Goal: Transaction & Acquisition: Download file/media

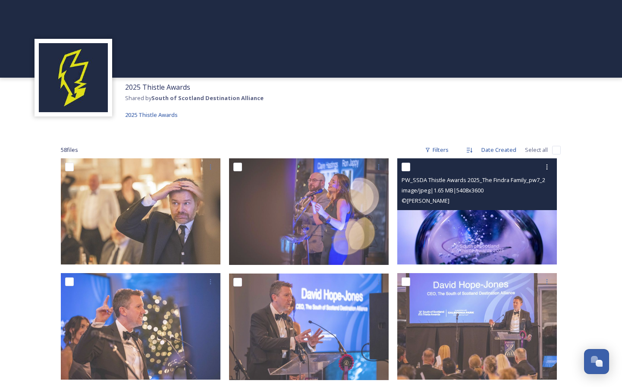
click at [476, 241] on img at bounding box center [476, 211] width 159 height 106
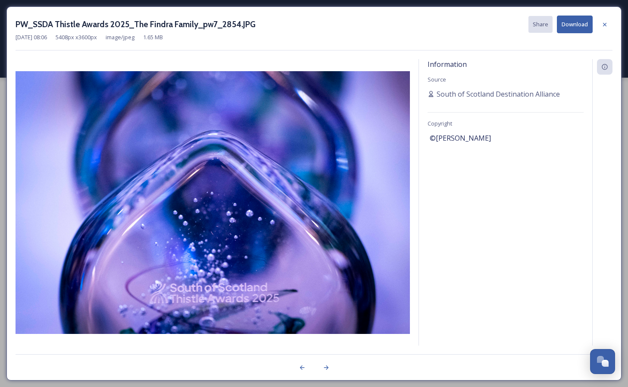
click at [569, 28] on button "Download" at bounding box center [575, 25] width 36 height 18
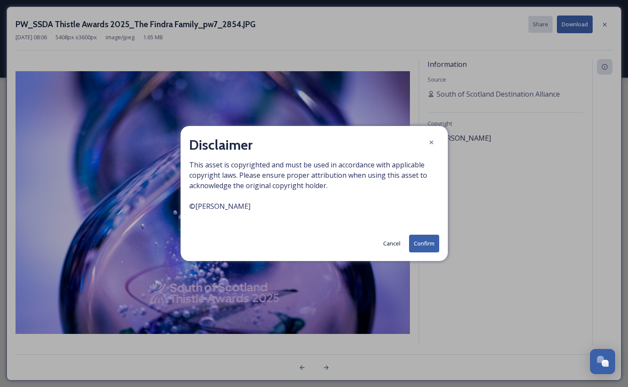
click at [414, 241] on button "Confirm" at bounding box center [424, 243] width 30 height 18
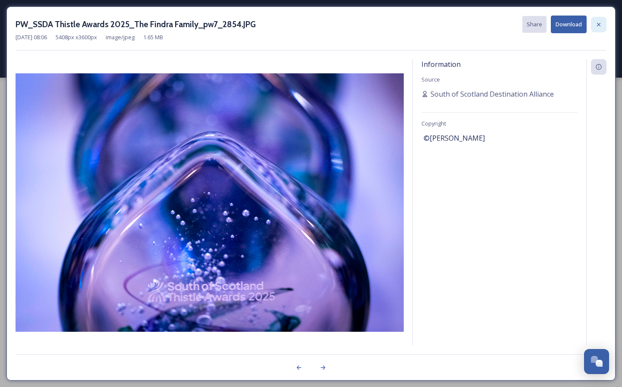
click at [599, 21] on icon at bounding box center [598, 24] width 7 height 7
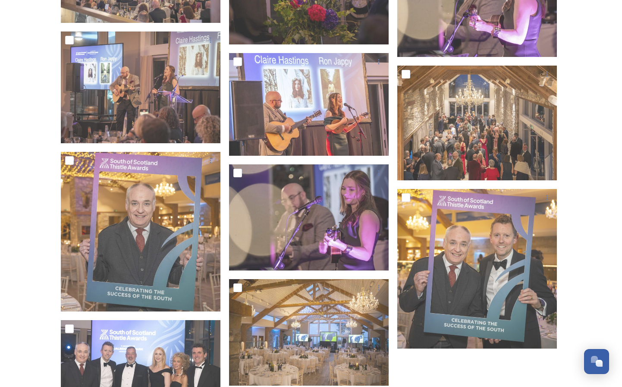
scroll to position [2303, 0]
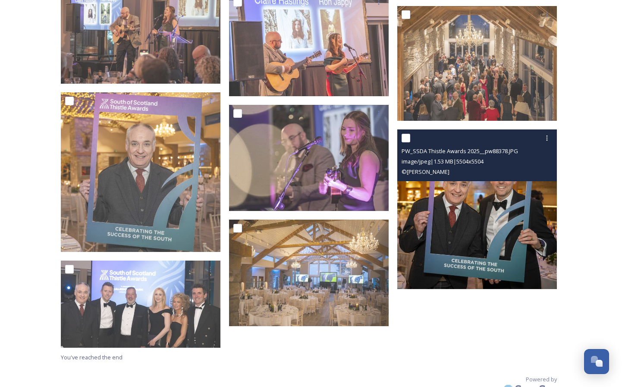
click at [472, 237] on img at bounding box center [476, 208] width 159 height 159
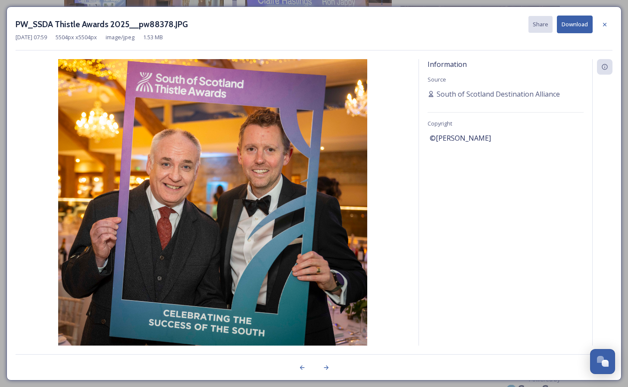
click at [575, 22] on button "Download" at bounding box center [575, 25] width 36 height 18
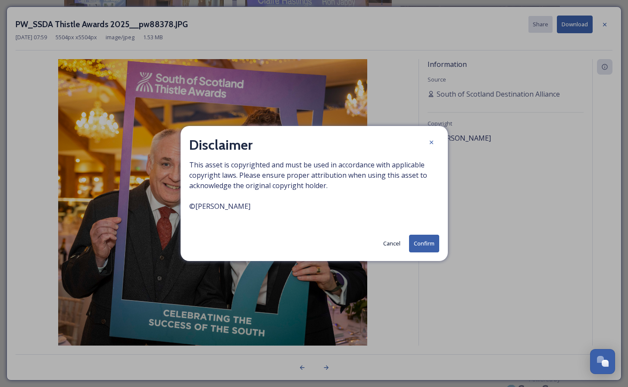
click at [422, 244] on button "Confirm" at bounding box center [424, 243] width 30 height 18
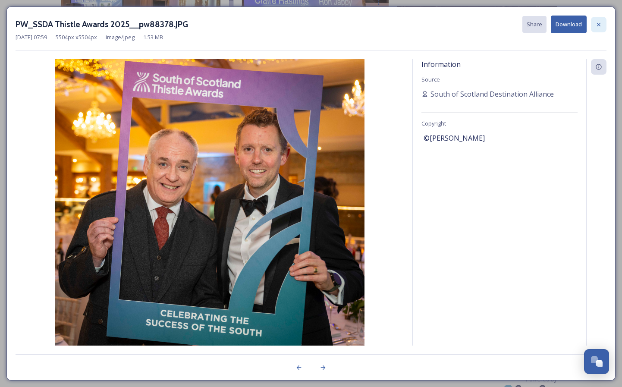
click at [599, 26] on icon at bounding box center [598, 24] width 7 height 7
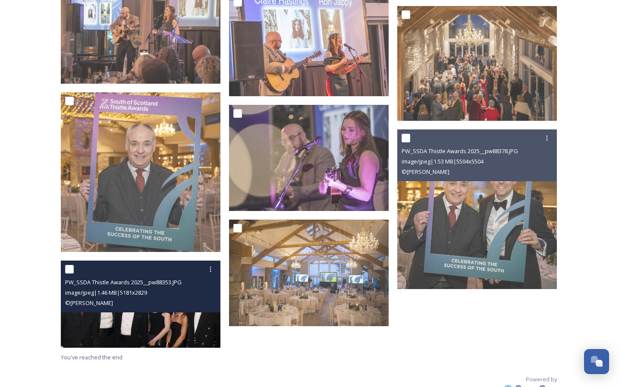
click at [125, 333] on img at bounding box center [140, 303] width 159 height 87
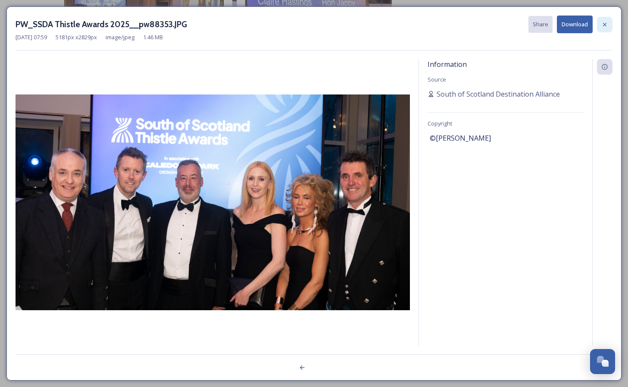
click at [605, 25] on icon at bounding box center [604, 23] width 3 height 3
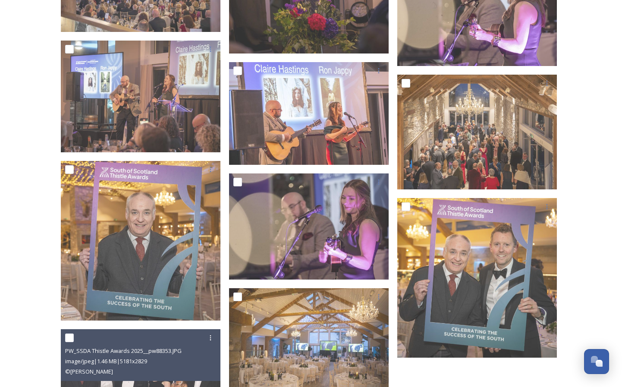
scroll to position [2217, 0]
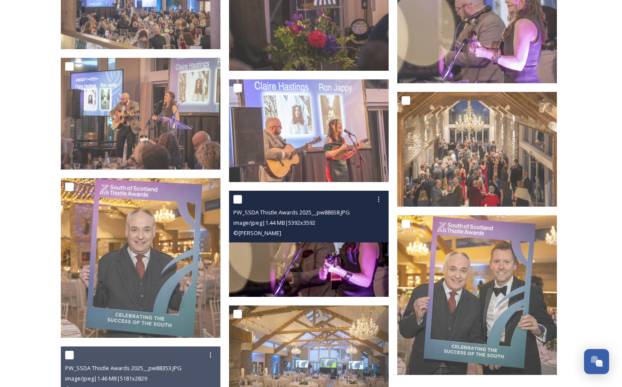
click at [322, 277] on img at bounding box center [308, 244] width 159 height 106
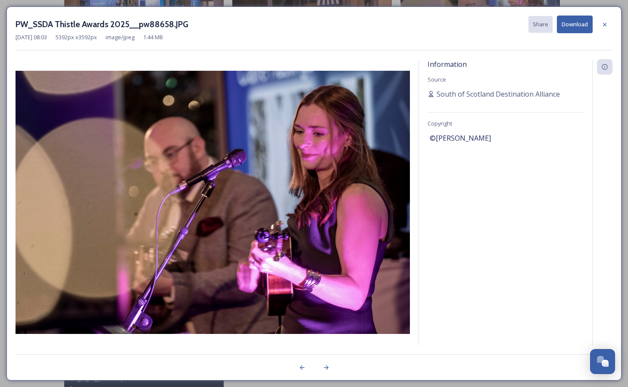
click at [578, 25] on button "Download" at bounding box center [575, 25] width 36 height 18
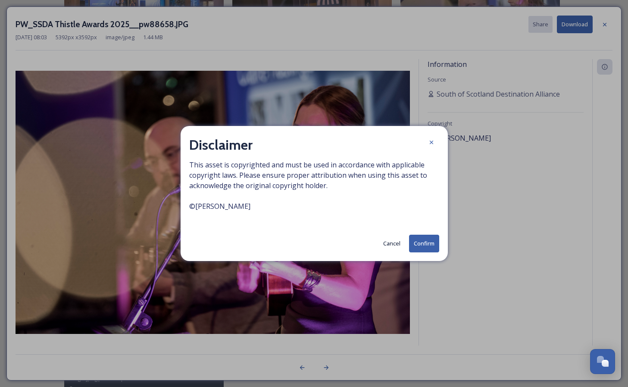
click at [418, 244] on button "Confirm" at bounding box center [424, 243] width 30 height 18
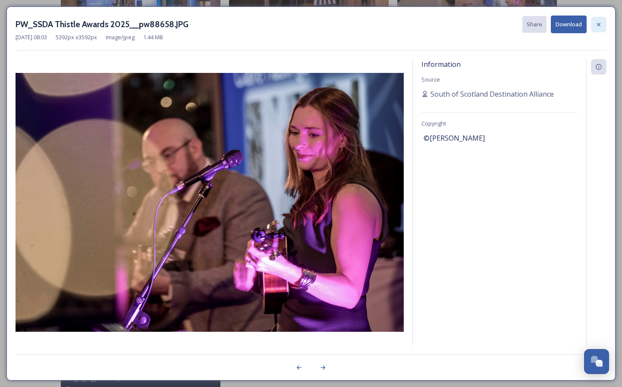
click at [599, 23] on icon at bounding box center [598, 24] width 7 height 7
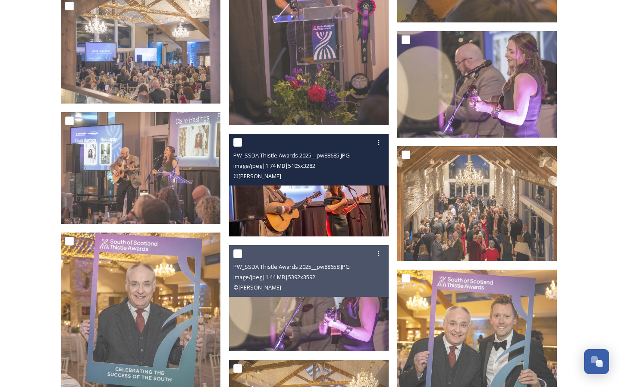
scroll to position [2146, 0]
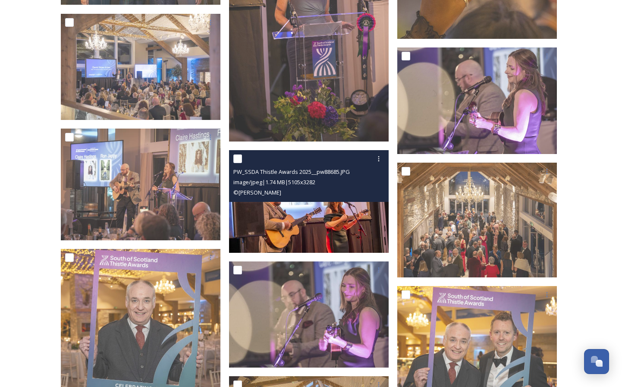
click at [298, 206] on img at bounding box center [308, 201] width 159 height 103
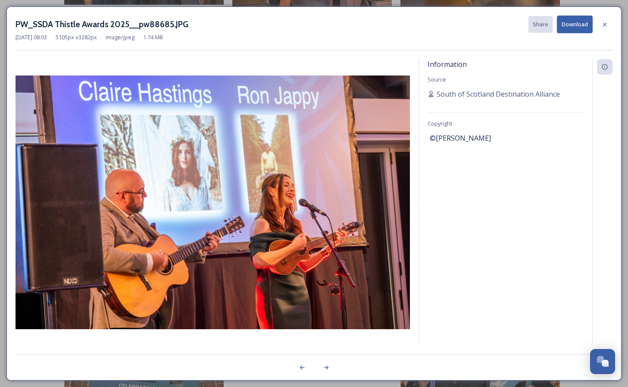
click at [570, 22] on button "Download" at bounding box center [575, 25] width 36 height 18
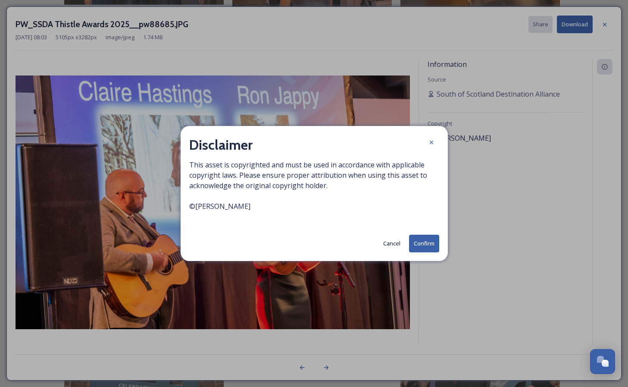
click at [423, 243] on button "Confirm" at bounding box center [424, 243] width 30 height 18
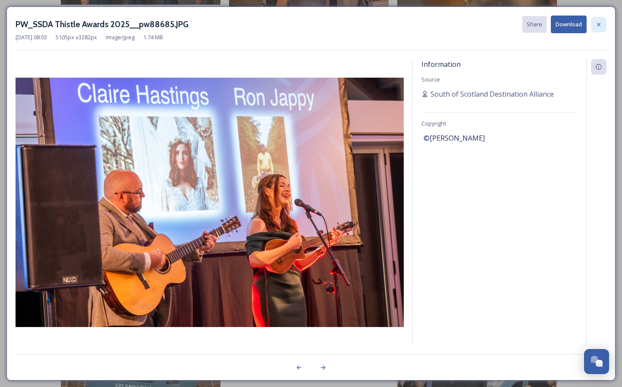
click at [599, 25] on icon at bounding box center [598, 23] width 3 height 3
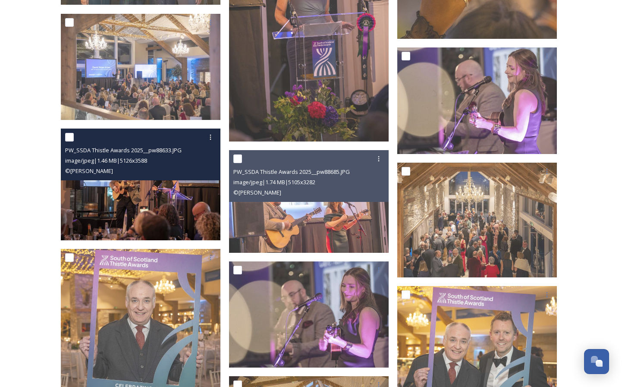
click at [121, 192] on img at bounding box center [140, 184] width 159 height 112
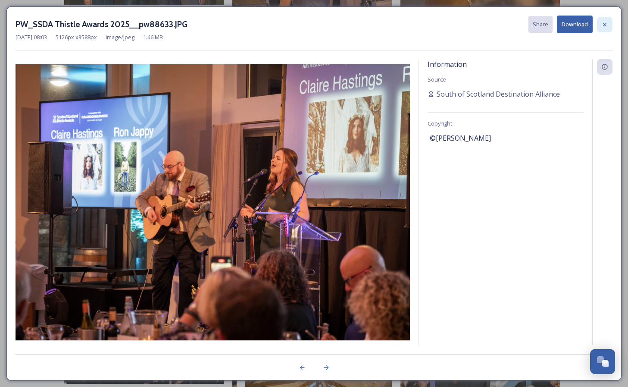
click at [605, 27] on icon at bounding box center [604, 24] width 7 height 7
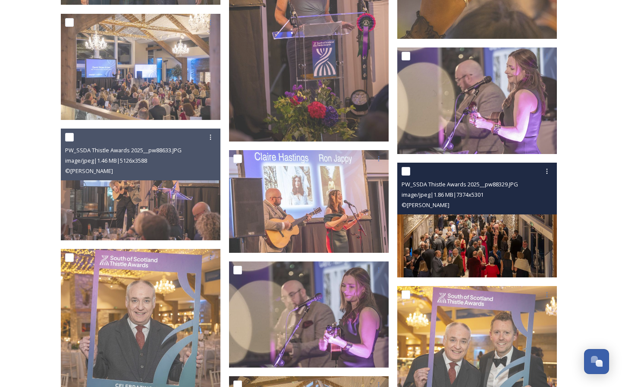
click at [469, 235] on img at bounding box center [476, 219] width 159 height 115
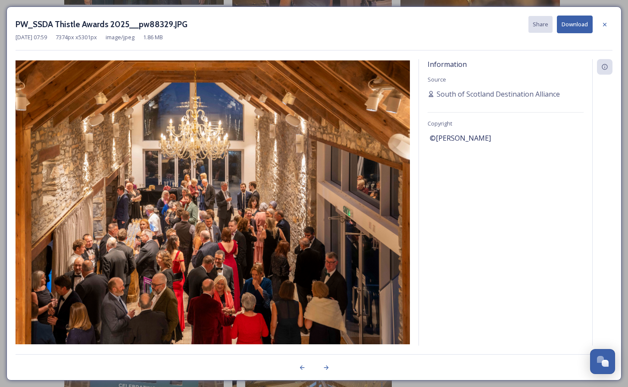
click at [568, 25] on button "Download" at bounding box center [575, 25] width 36 height 18
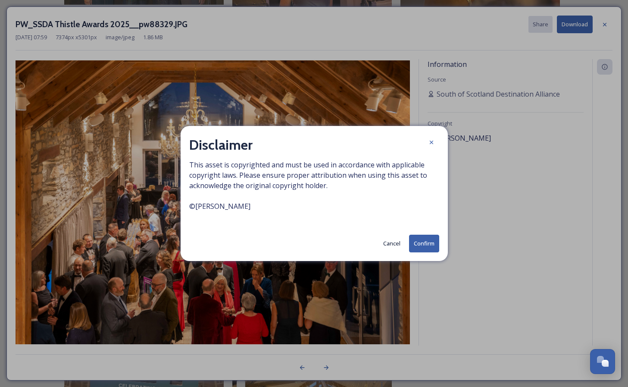
click at [422, 242] on button "Confirm" at bounding box center [424, 243] width 30 height 18
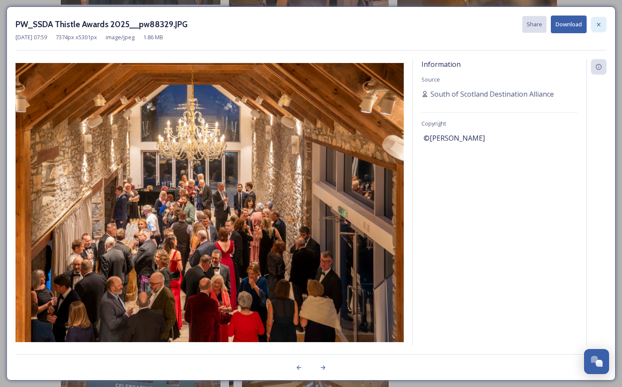
click at [598, 24] on icon at bounding box center [598, 23] width 3 height 3
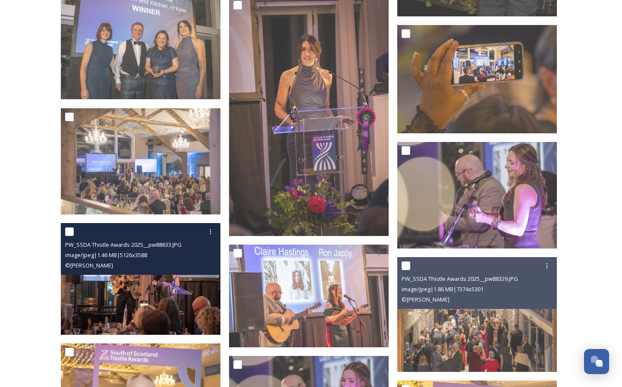
scroll to position [2050, 0]
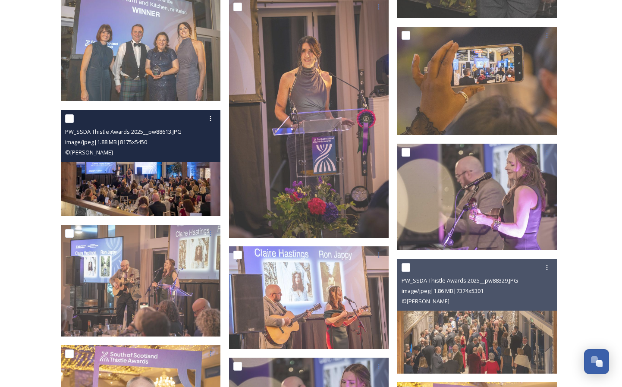
click at [144, 183] on img at bounding box center [140, 162] width 159 height 106
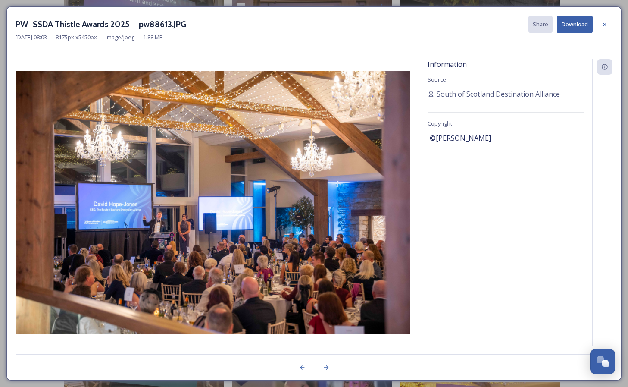
click at [564, 21] on button "Download" at bounding box center [575, 25] width 36 height 18
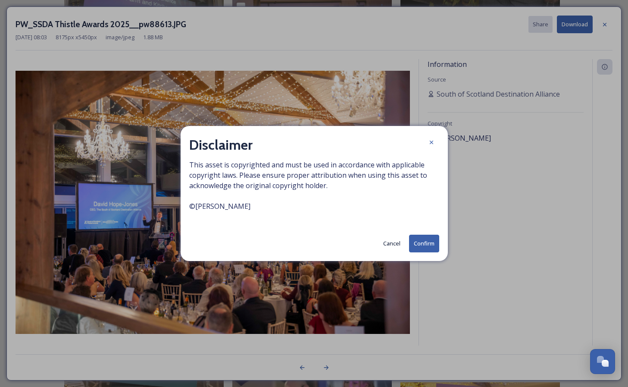
click at [413, 246] on button "Confirm" at bounding box center [424, 243] width 30 height 18
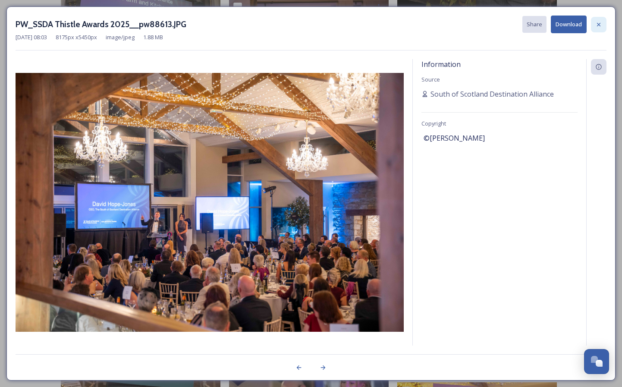
click at [597, 22] on icon at bounding box center [598, 24] width 7 height 7
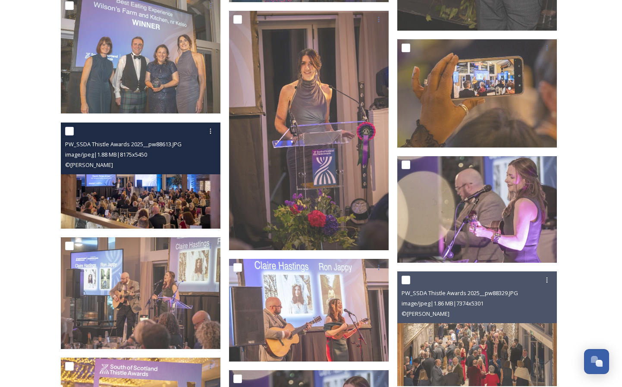
scroll to position [1963, 0]
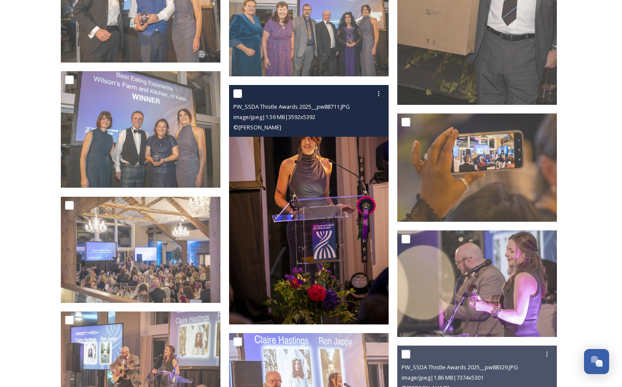
click at [255, 253] on img at bounding box center [308, 204] width 159 height 240
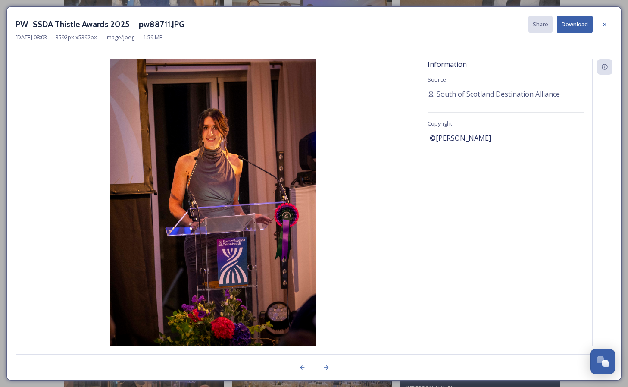
click at [575, 23] on button "Download" at bounding box center [575, 25] width 36 height 18
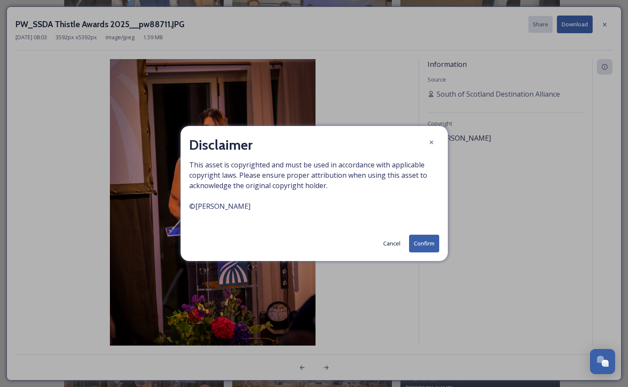
click at [423, 244] on button "Confirm" at bounding box center [424, 243] width 30 height 18
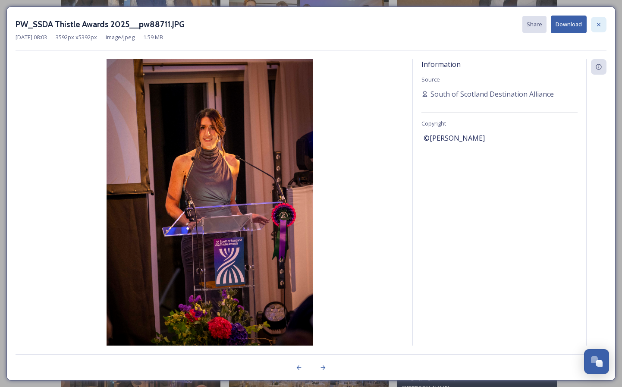
click at [598, 24] on icon at bounding box center [598, 23] width 3 height 3
